Goal: Check status: Check status

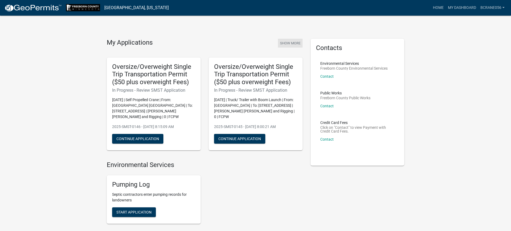
click at [285, 43] on button "Show More" at bounding box center [290, 43] width 25 height 9
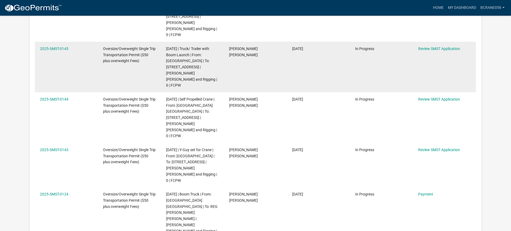
scroll to position [152, 0]
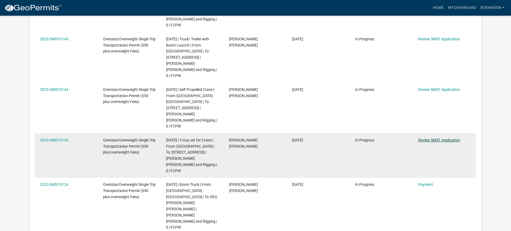
click at [448, 138] on link "Review SMST Application" at bounding box center [440, 140] width 42 height 4
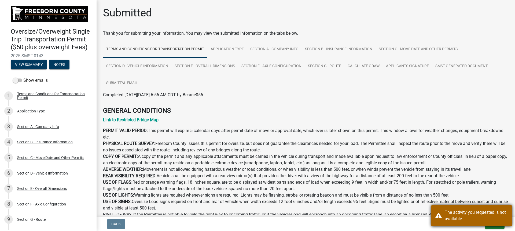
click at [491, 212] on div "The activity you requested is not available." at bounding box center [476, 215] width 63 height 13
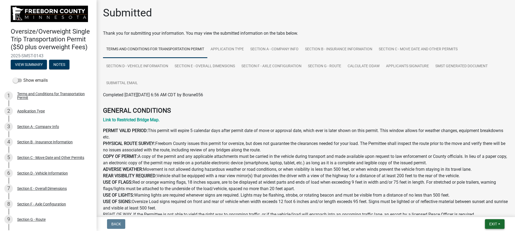
click at [488, 224] on button "Exit" at bounding box center [495, 224] width 20 height 10
click at [482, 211] on button "Save & Exit" at bounding box center [483, 209] width 43 height 13
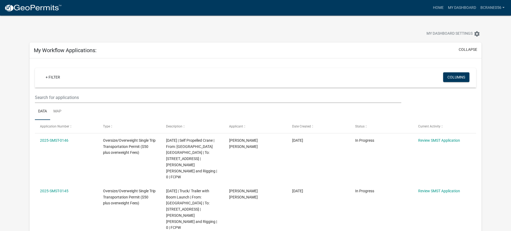
click at [179, 33] on div at bounding box center [160, 34] width 268 height 12
